Goal: Task Accomplishment & Management: Use online tool/utility

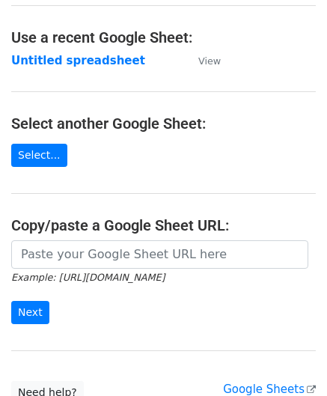
scroll to position [75, 0]
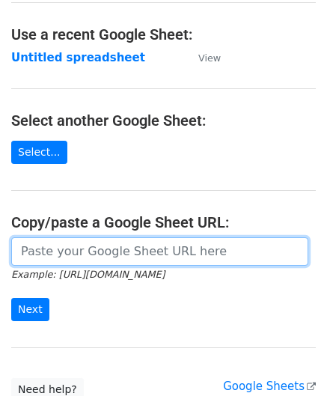
drag, startPoint x: 79, startPoint y: 250, endPoint x: 106, endPoint y: 217, distance: 43.0
click at [79, 250] on input "url" at bounding box center [159, 251] width 297 height 28
paste input "[URL][DOMAIN_NAME]"
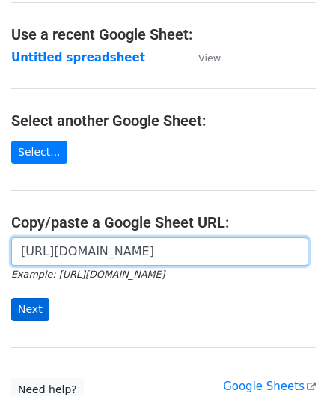
type input "[URL][DOMAIN_NAME]"
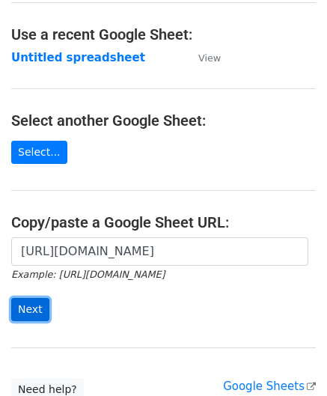
click at [36, 307] on input "Next" at bounding box center [30, 309] width 38 height 23
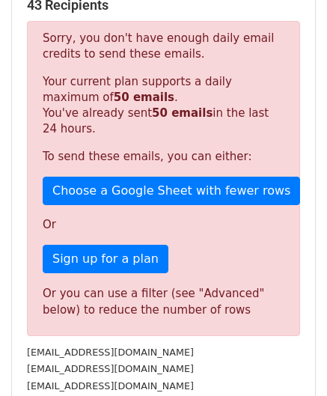
scroll to position [505, 0]
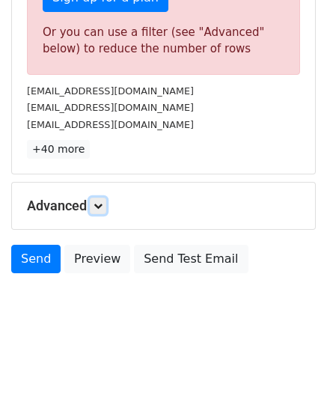
drag, startPoint x: 96, startPoint y: 199, endPoint x: 110, endPoint y: 206, distance: 15.7
click at [97, 199] on link at bounding box center [98, 206] width 16 height 16
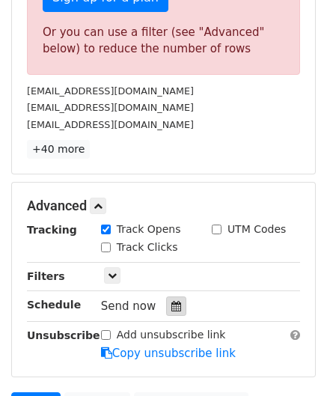
click at [172, 302] on icon at bounding box center [176, 306] width 10 height 10
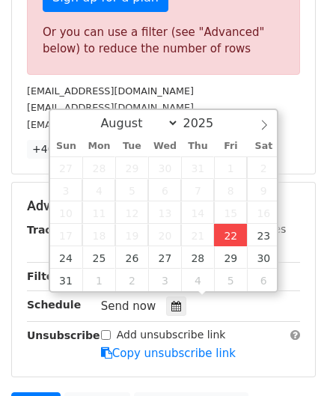
type input "2025-08-22 12:00"
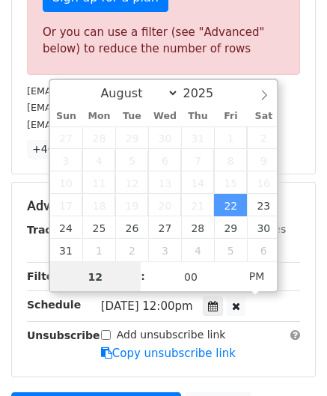
paste input "9"
type input "9"
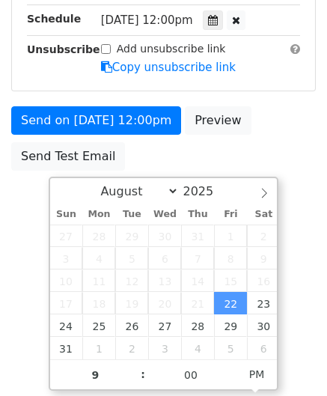
type input "2025-08-22 21:00"
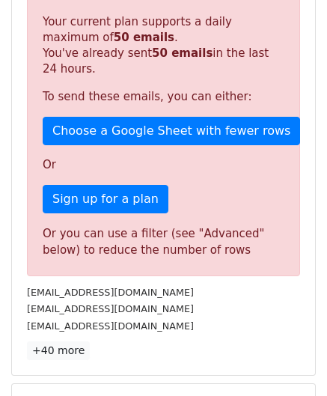
scroll to position [686, 0]
